Goal: Task Accomplishment & Management: Manage account settings

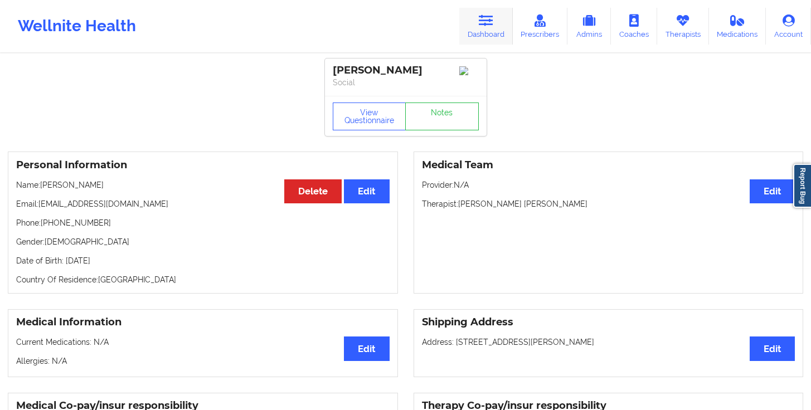
click at [490, 19] on icon at bounding box center [486, 20] width 14 height 12
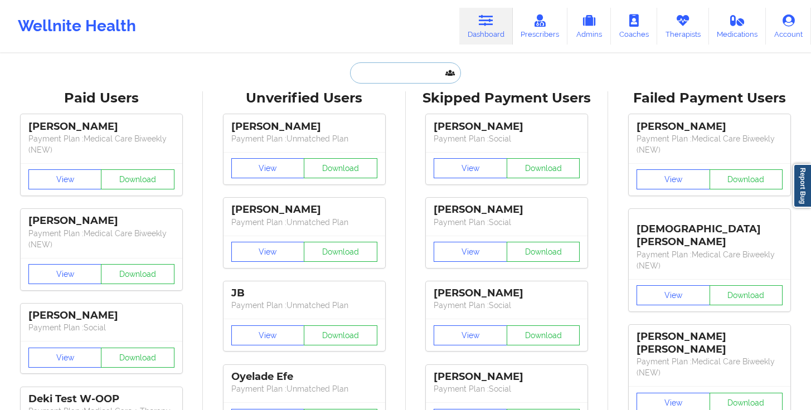
click at [403, 76] on input "text" at bounding box center [405, 72] width 110 height 21
paste input "[PERSON_NAME]"
type input "[PERSON_NAME]"
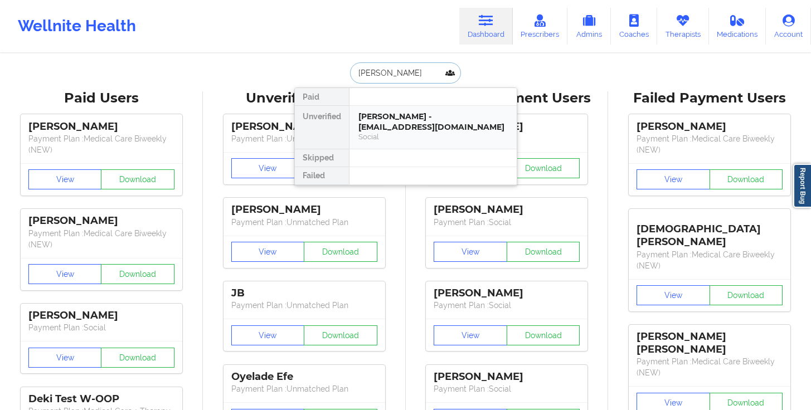
click at [395, 112] on div "[PERSON_NAME] - [EMAIL_ADDRESS][DOMAIN_NAME]" at bounding box center [432, 121] width 149 height 21
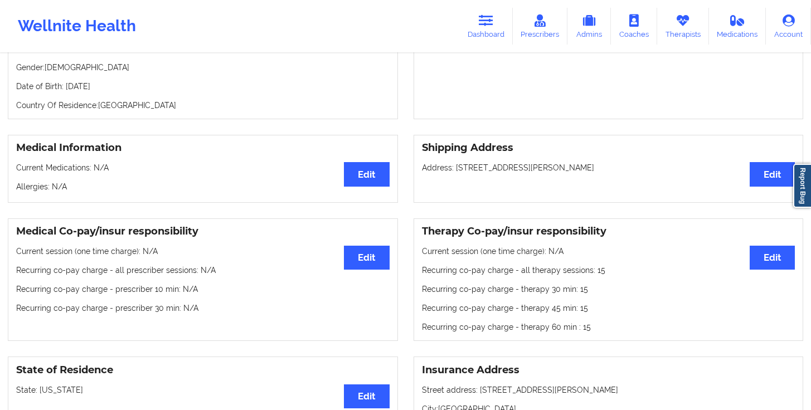
scroll to position [215, 0]
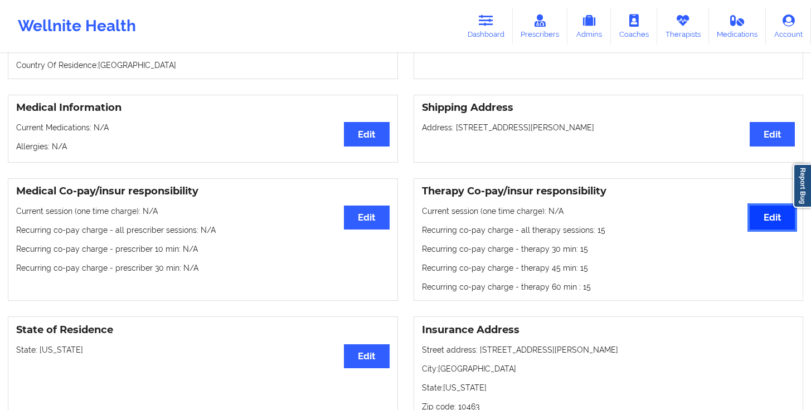
click at [754, 217] on button "Edit" at bounding box center [772, 218] width 45 height 24
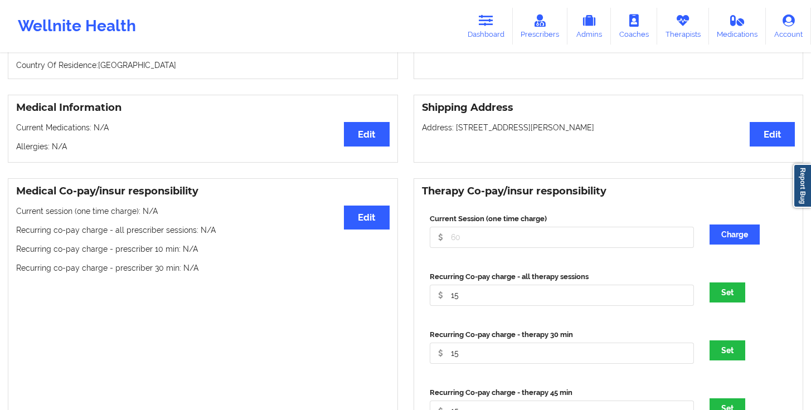
scroll to position [218, 0]
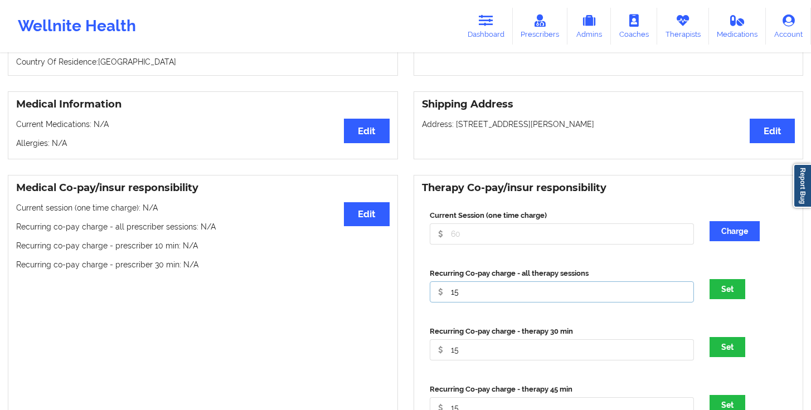
drag, startPoint x: 471, startPoint y: 291, endPoint x: 387, endPoint y: 290, distance: 84.2
click at [388, 291] on div "Medical Co-pay/insur responsibility Edit Current session (one time charge): N/A…" at bounding box center [405, 348] width 811 height 362
type input "0"
drag, startPoint x: 465, startPoint y: 344, endPoint x: 427, endPoint y: 350, distance: 37.8
click at [428, 349] on div "Recurring Co-pay charge - therapy 30 min 15" at bounding box center [562, 343] width 272 height 35
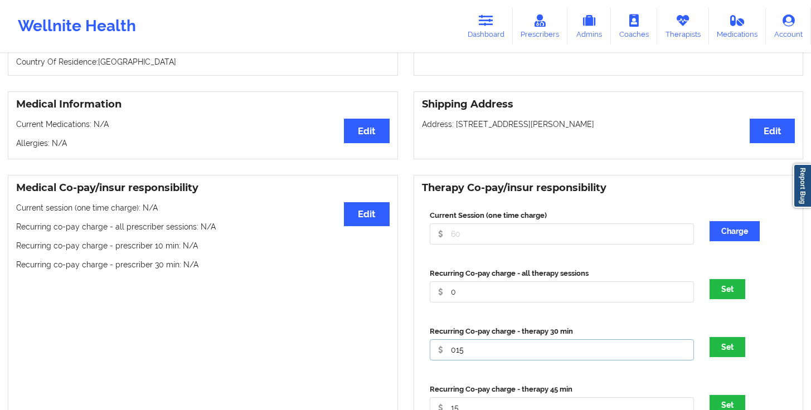
drag, startPoint x: 467, startPoint y: 354, endPoint x: 422, endPoint y: 350, distance: 45.3
click at [429, 350] on div "Recurring Co-pay charge - therapy 30 min 015" at bounding box center [562, 343] width 272 height 35
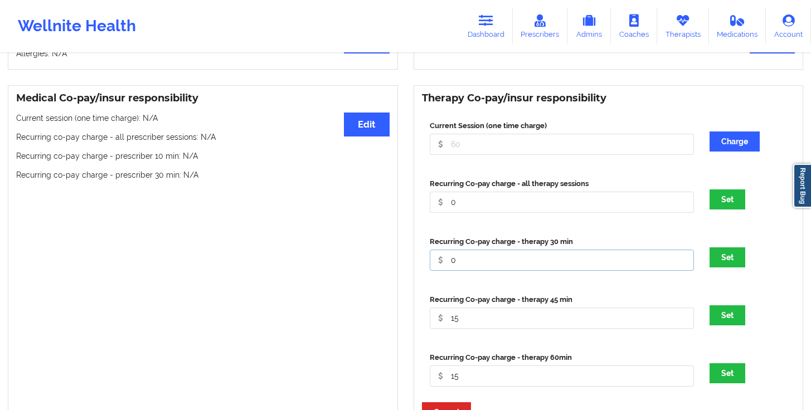
type input "0"
drag, startPoint x: 473, startPoint y: 326, endPoint x: 418, endPoint y: 325, distance: 54.6
click at [418, 325] on div "Therapy Co-pay/insur responsibility Current Session (one time charge) Charge Re…" at bounding box center [609, 258] width 390 height 346
type input "0"
drag, startPoint x: 468, startPoint y: 380, endPoint x: 401, endPoint y: 369, distance: 67.2
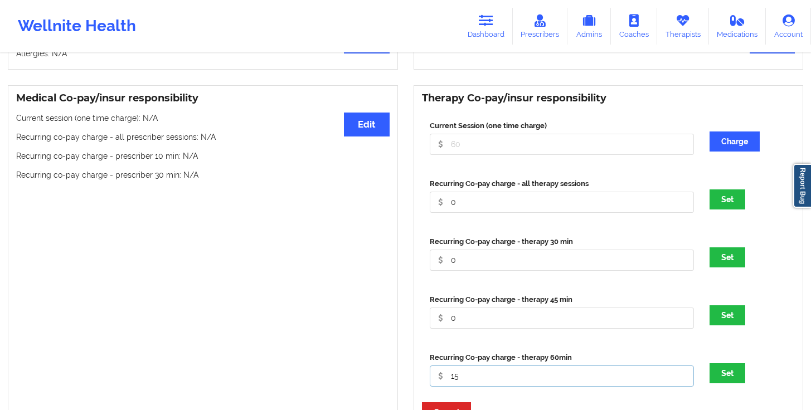
click at [404, 370] on div "Medical Co-pay/insur responsibility Edit Current session (one time charge): N/A…" at bounding box center [405, 258] width 811 height 362
type input "0"
click at [730, 200] on button "Set" at bounding box center [728, 200] width 36 height 20
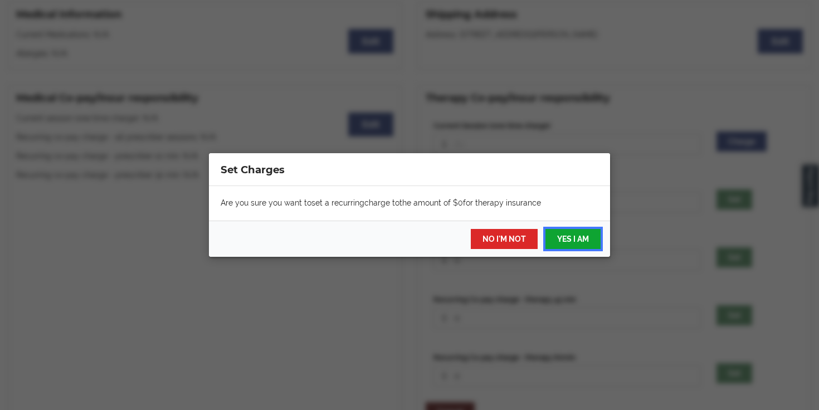
click at [576, 241] on button "YES I AM" at bounding box center [573, 239] width 55 height 20
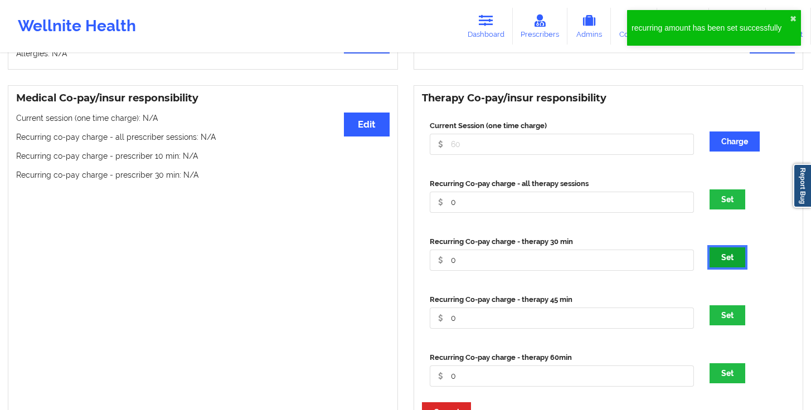
click at [735, 261] on button "Set" at bounding box center [728, 257] width 36 height 20
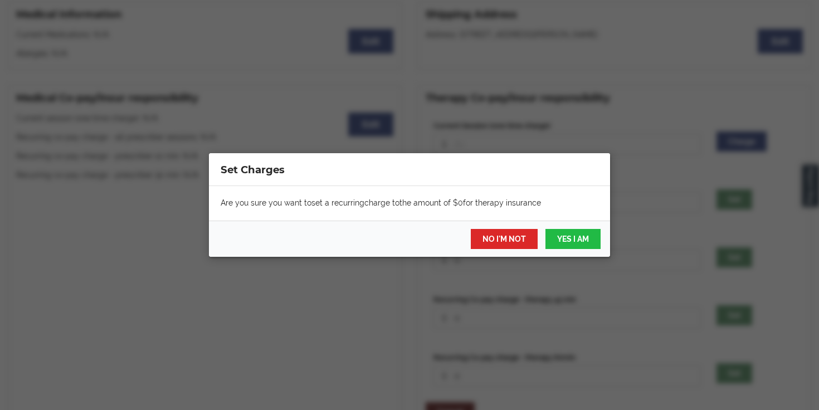
click at [567, 251] on div "NO I'M NOT YES I AM" at bounding box center [409, 239] width 401 height 36
click at [569, 246] on button "YES I AM" at bounding box center [573, 239] width 55 height 20
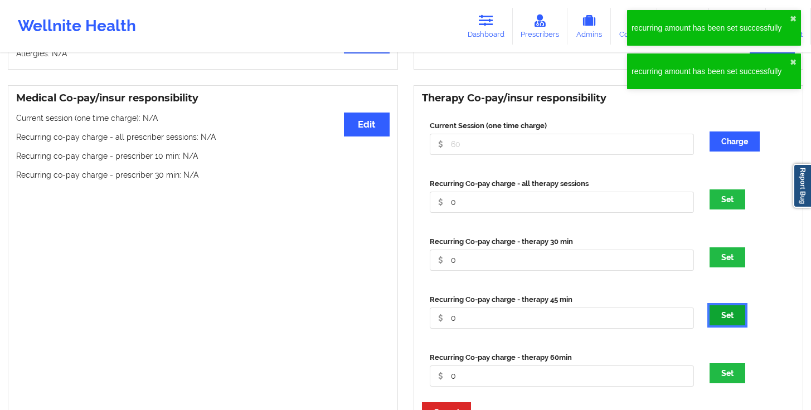
click at [738, 318] on button "Set" at bounding box center [728, 315] width 36 height 20
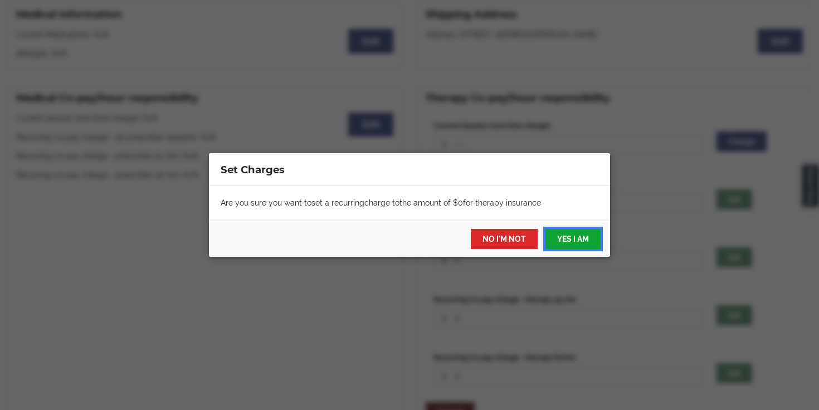
click at [574, 232] on button "YES I AM" at bounding box center [573, 239] width 55 height 20
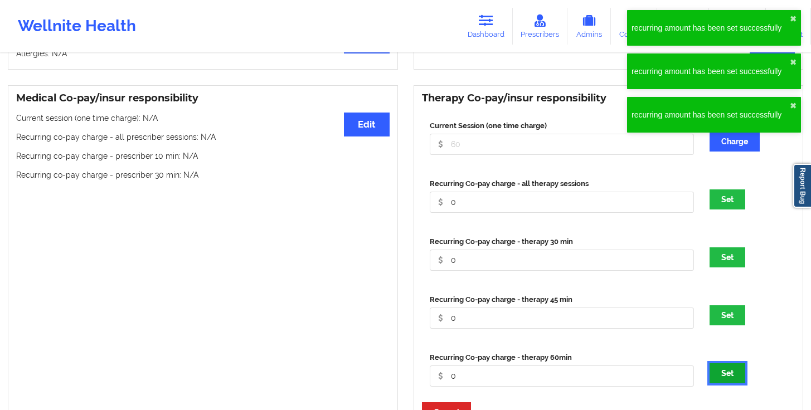
click at [731, 378] on button "Set" at bounding box center [728, 373] width 36 height 20
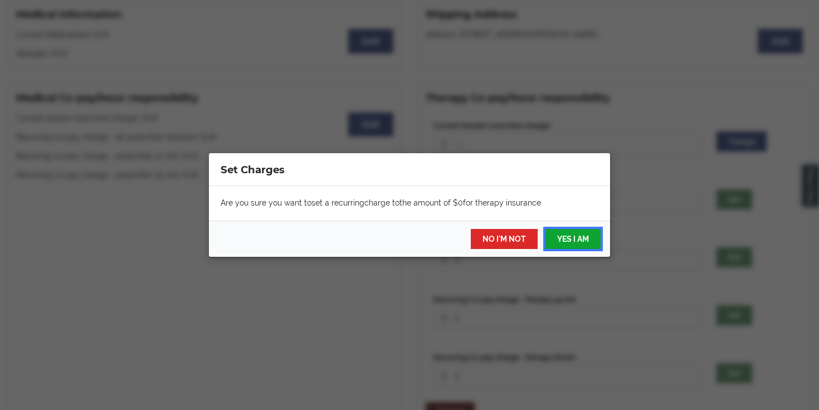
click at [586, 243] on button "YES I AM" at bounding box center [573, 239] width 55 height 20
